Goal: Task Accomplishment & Management: Manage account settings

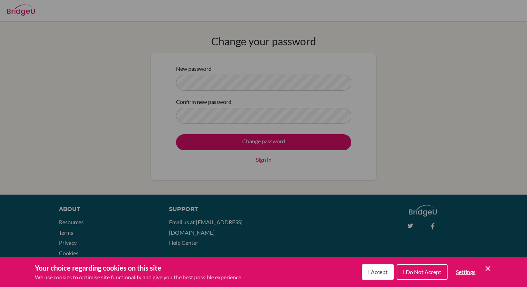
click at [372, 267] on button "I Accept" at bounding box center [378, 271] width 32 height 15
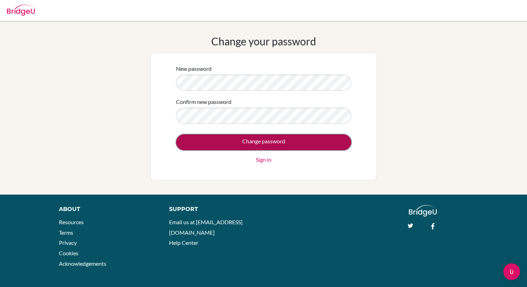
click at [221, 143] on input "Change password" at bounding box center [263, 142] width 175 height 16
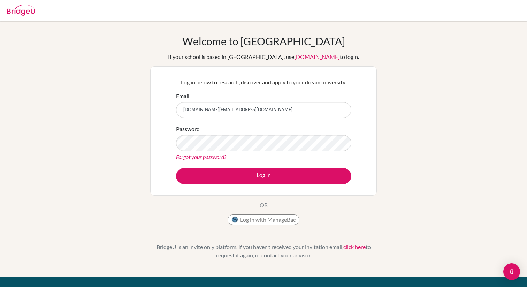
type input "andre.so@tis.edu.mo"
click at [176, 168] on button "Log in" at bounding box center [263, 176] width 175 height 16
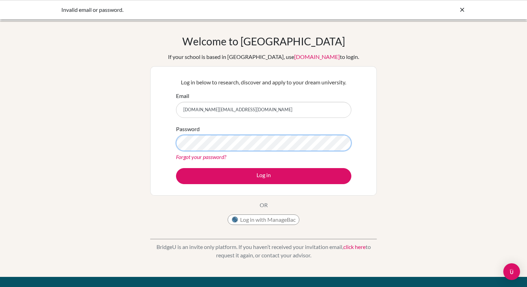
click at [176, 168] on button "Log in" at bounding box center [263, 176] width 175 height 16
